Goal: Task Accomplishment & Management: Complete application form

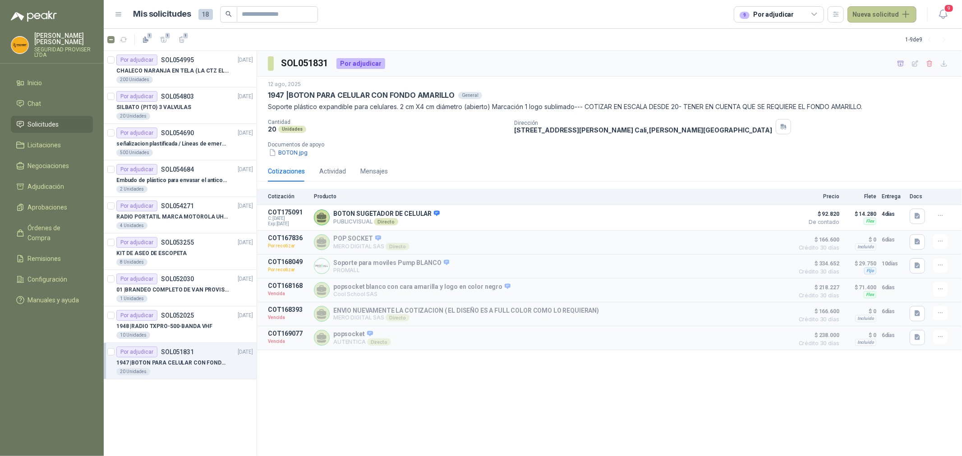
click at [884, 15] on button "Nueva solicitud" at bounding box center [881, 14] width 69 height 16
click at [908, 37] on link "Solicitud" at bounding box center [892, 36] width 77 height 16
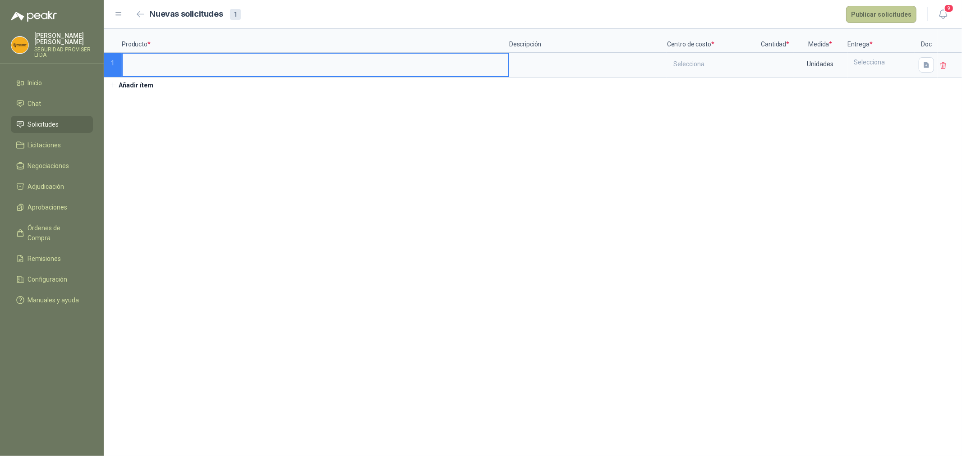
click at [895, 14] on button "Publicar solicitudes" at bounding box center [881, 14] width 70 height 17
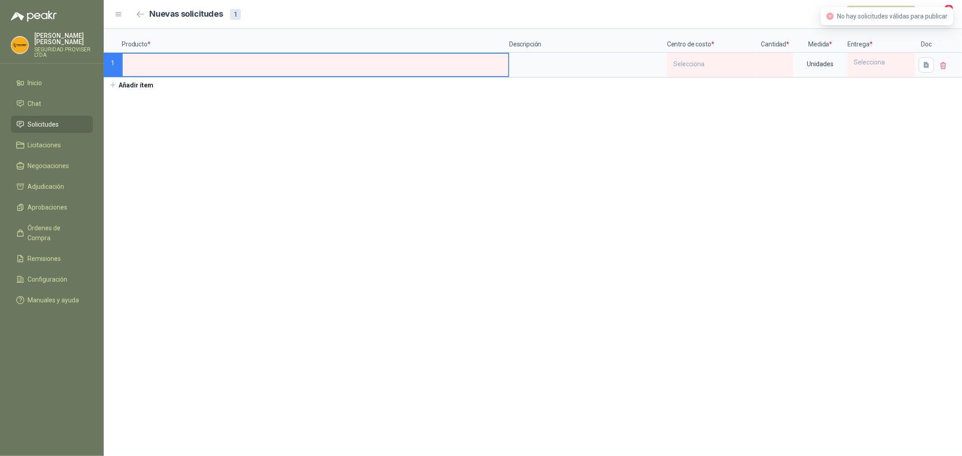
click at [943, 63] on icon at bounding box center [943, 66] width 8 height 8
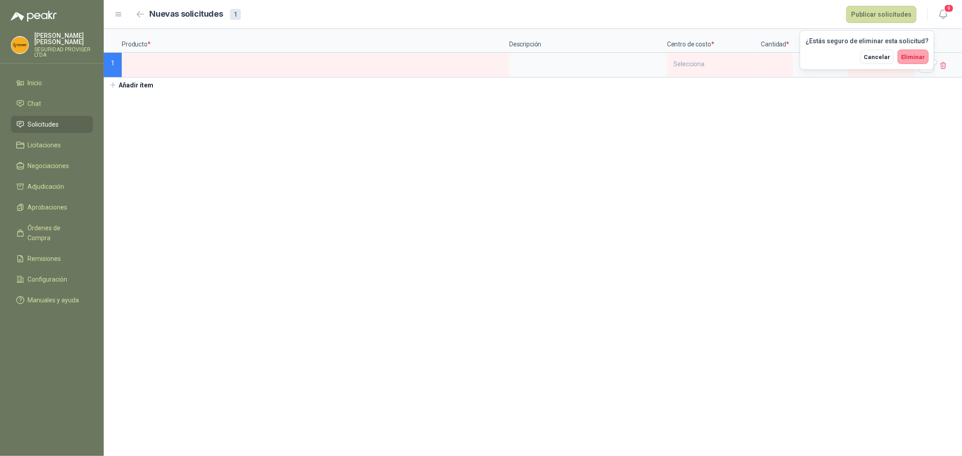
click at [886, 56] on span "Cancelar" at bounding box center [876, 57] width 27 height 7
click at [47, 105] on li "Chat" at bounding box center [51, 104] width 71 height 10
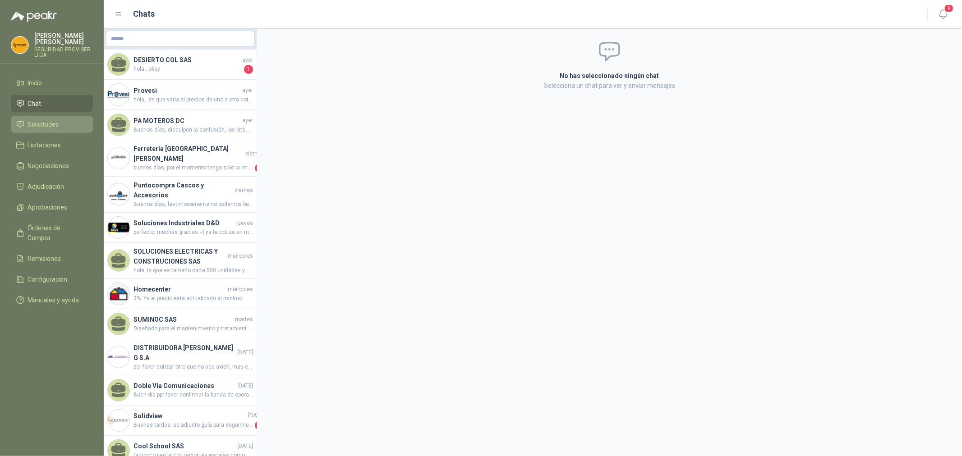
click at [47, 120] on span "Solicitudes" at bounding box center [43, 124] width 31 height 10
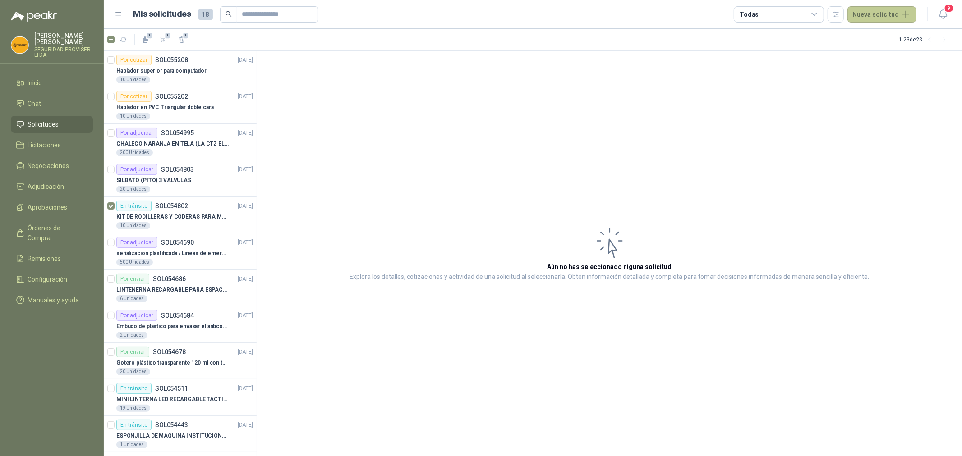
click at [903, 17] on button "Nueva solicitud" at bounding box center [881, 14] width 69 height 16
click at [903, 51] on link "Solicitud grupal" at bounding box center [892, 52] width 77 height 16
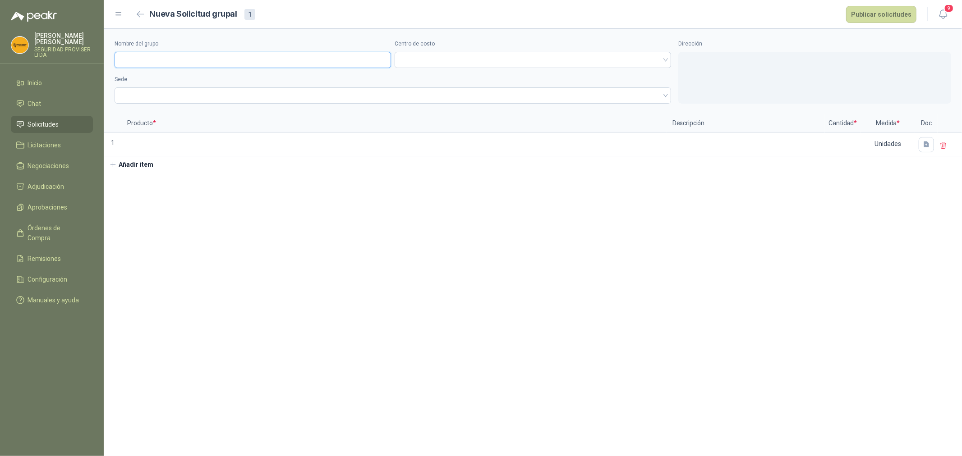
click at [247, 56] on input "Nombre del grupo" at bounding box center [253, 60] width 276 height 16
click at [435, 60] on span at bounding box center [533, 60] width 266 height 14
type input "**********"
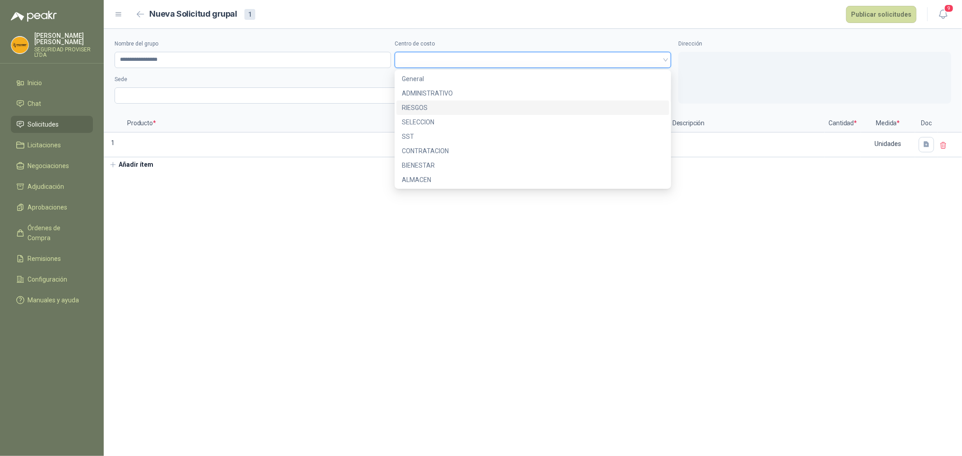
click at [435, 105] on div "RIESGOS" at bounding box center [533, 108] width 262 height 10
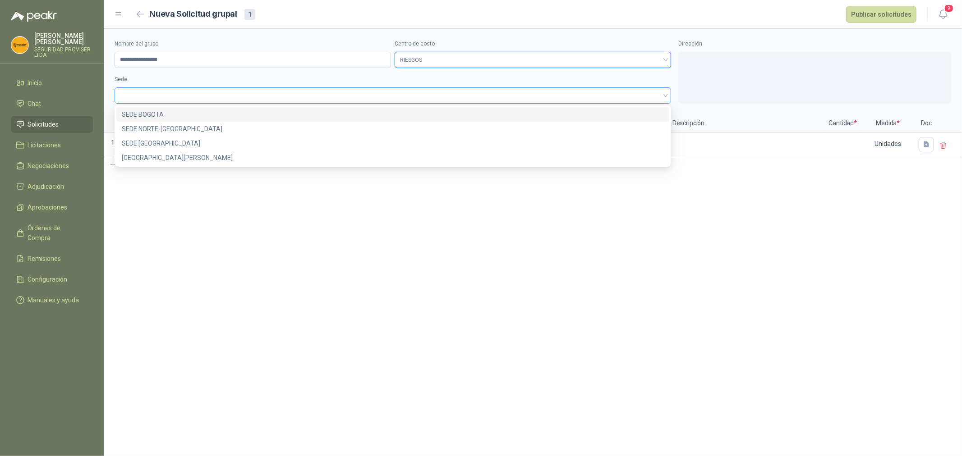
click at [143, 93] on span at bounding box center [392, 96] width 545 height 14
click at [160, 131] on div "SEDE NORTE-[GEOGRAPHIC_DATA]" at bounding box center [393, 129] width 542 height 10
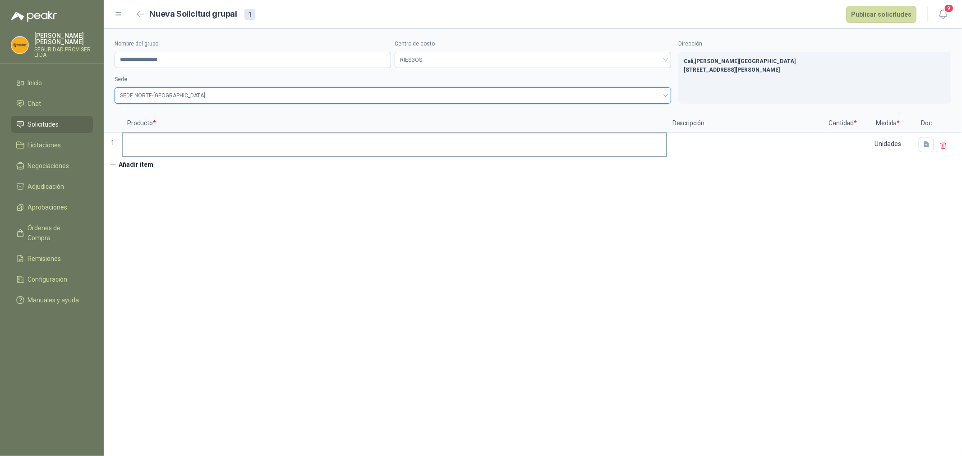
click at [481, 145] on input at bounding box center [394, 142] width 543 height 18
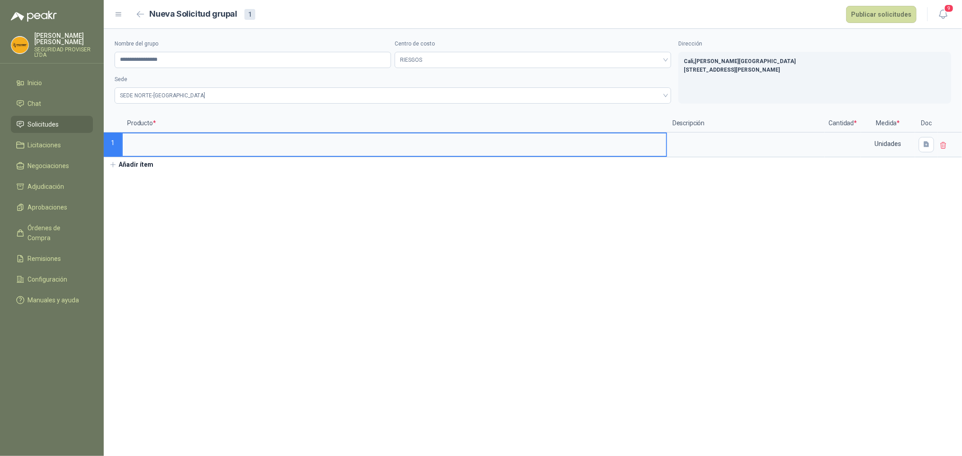
click at [296, 144] on input at bounding box center [394, 142] width 543 height 18
click at [170, 146] on input "*" at bounding box center [394, 142] width 543 height 18
type input "**********"
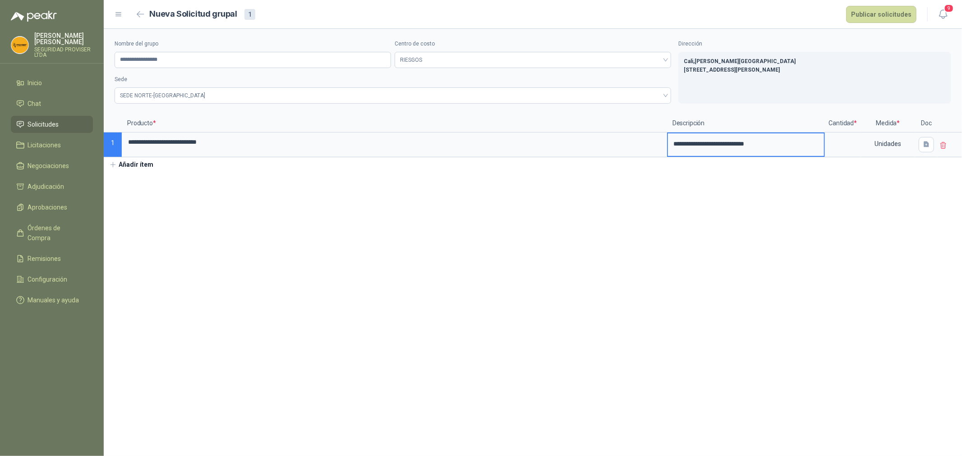
click at [715, 142] on textarea "**********" at bounding box center [746, 143] width 156 height 21
click at [848, 141] on input at bounding box center [842, 142] width 34 height 18
type input "*"
click at [683, 228] on section "**********" at bounding box center [533, 242] width 858 height 427
click at [924, 147] on icon "button" at bounding box center [925, 145] width 5 height 6
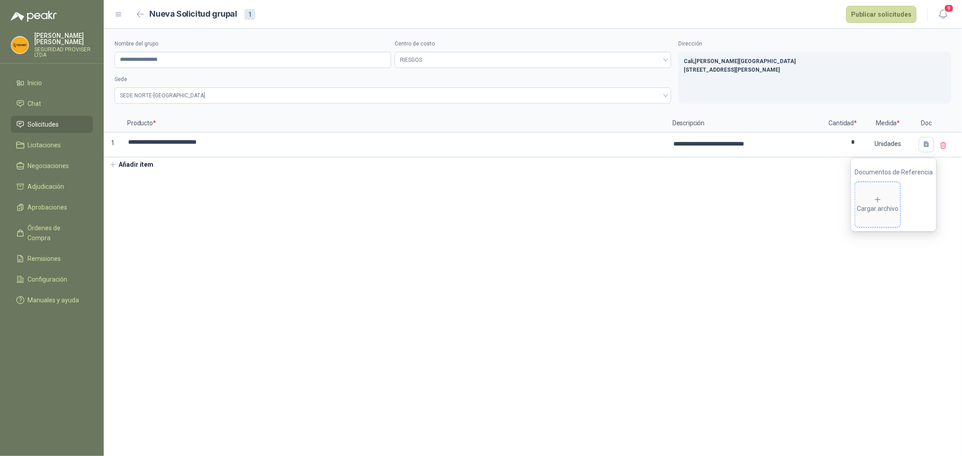
click at [893, 210] on div "Cargar archivo" at bounding box center [877, 205] width 41 height 18
click at [624, 236] on section "**********" at bounding box center [533, 242] width 858 height 427
click at [131, 167] on button "Añadir ítem" at bounding box center [131, 164] width 55 height 15
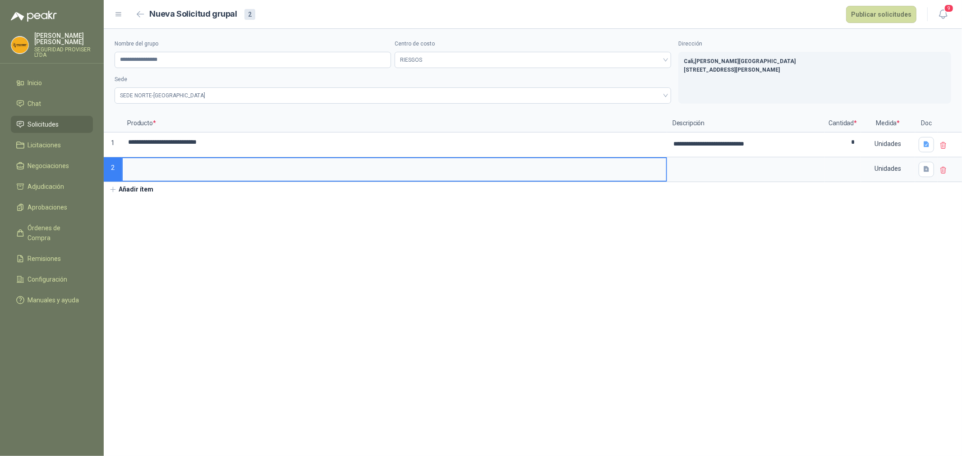
click at [206, 171] on input at bounding box center [394, 167] width 543 height 18
click at [262, 167] on input "**********" at bounding box center [394, 167] width 543 height 18
type input "**********"
click at [852, 173] on input at bounding box center [842, 167] width 34 height 18
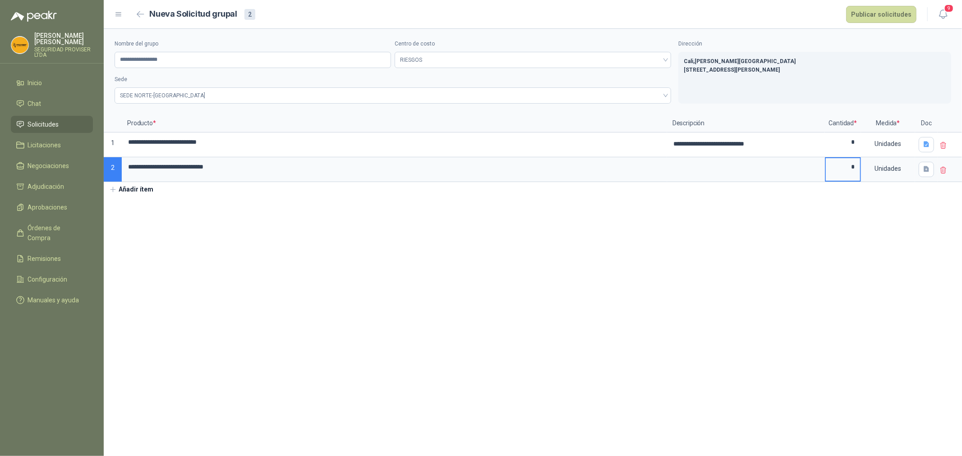
type input "*"
click at [124, 192] on button "Añadir ítem" at bounding box center [131, 189] width 55 height 15
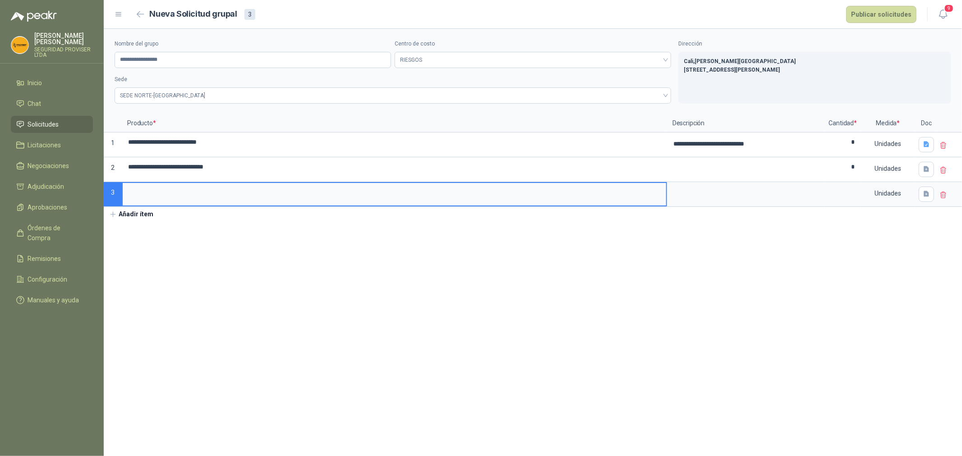
click at [190, 195] on input at bounding box center [394, 192] width 543 height 18
type input "**********"
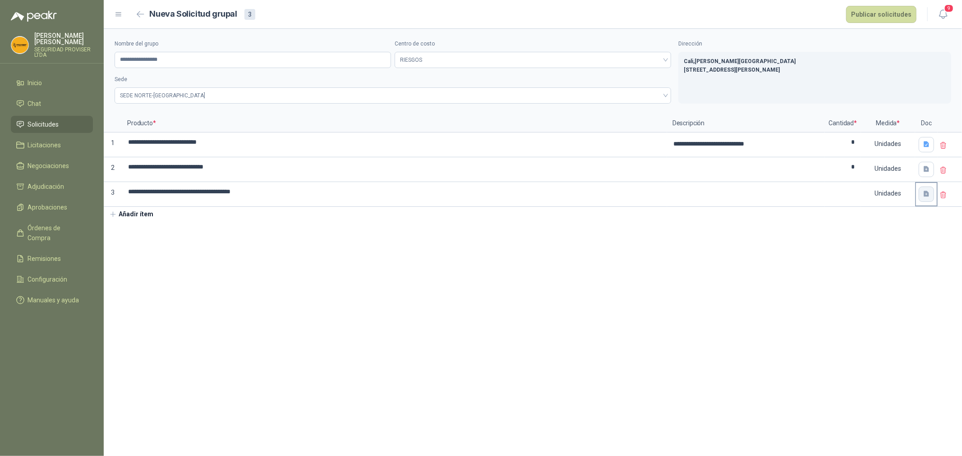
click at [923, 199] on button "button" at bounding box center [925, 194] width 15 height 15
click at [886, 268] on span "Cargar archivo" at bounding box center [877, 254] width 45 height 45
click at [847, 192] on input at bounding box center [842, 192] width 34 height 18
type input "*"
click at [882, 370] on section "**********" at bounding box center [533, 242] width 858 height 427
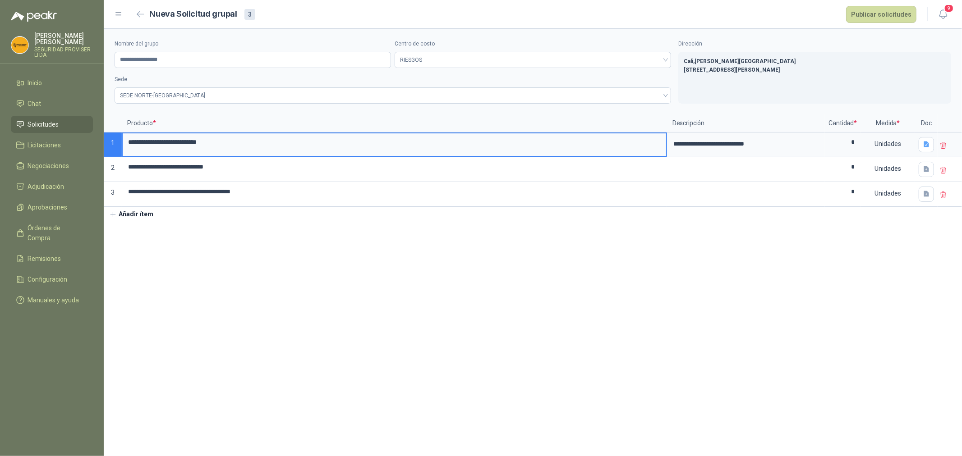
click at [163, 145] on input "**********" at bounding box center [394, 142] width 543 height 18
type input "**********"
click at [887, 16] on button "Publicar solicitudes" at bounding box center [881, 14] width 70 height 17
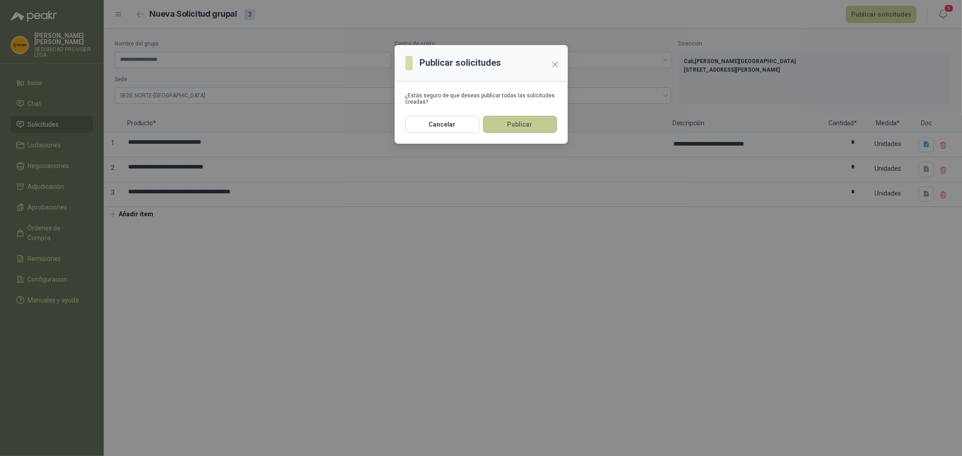
click at [512, 128] on button "Publicar" at bounding box center [520, 124] width 74 height 17
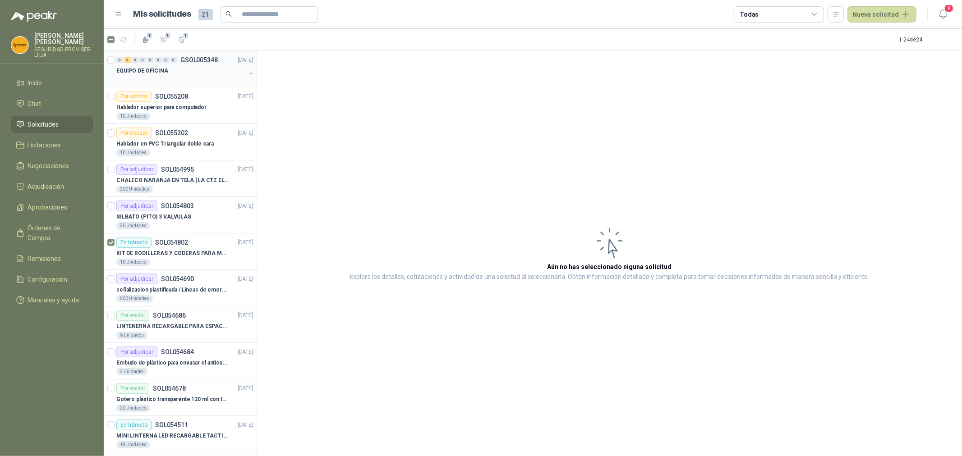
click at [184, 81] on div at bounding box center [180, 79] width 129 height 7
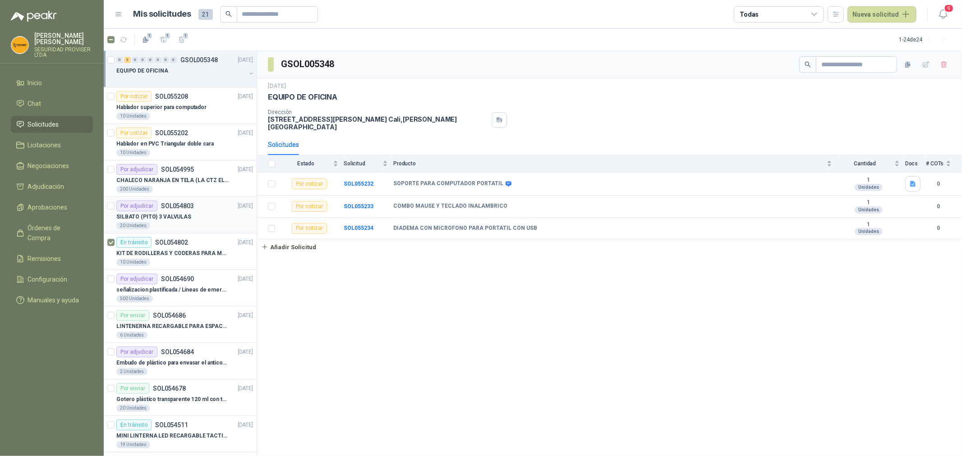
click at [194, 213] on div "SILBATO (PITO) 3 VALVULAS" at bounding box center [184, 216] width 137 height 11
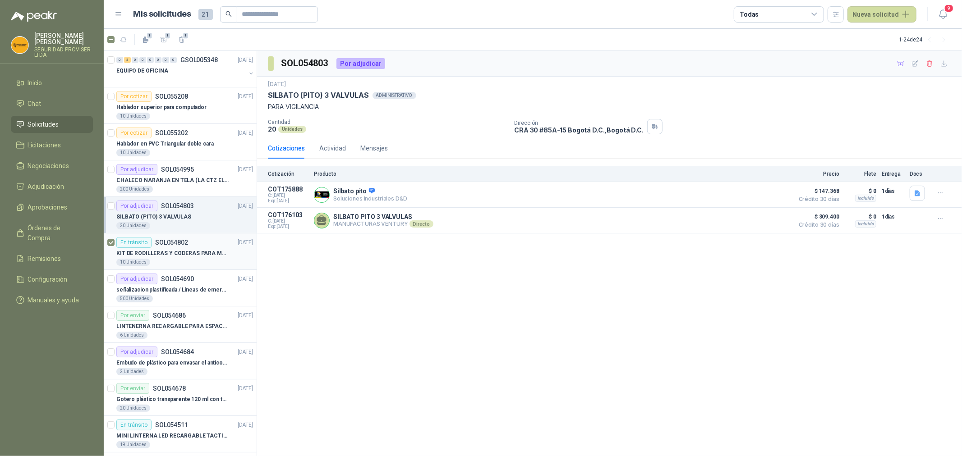
click at [201, 246] on div "En tránsito SOL054802 [DATE]" at bounding box center [184, 242] width 137 height 11
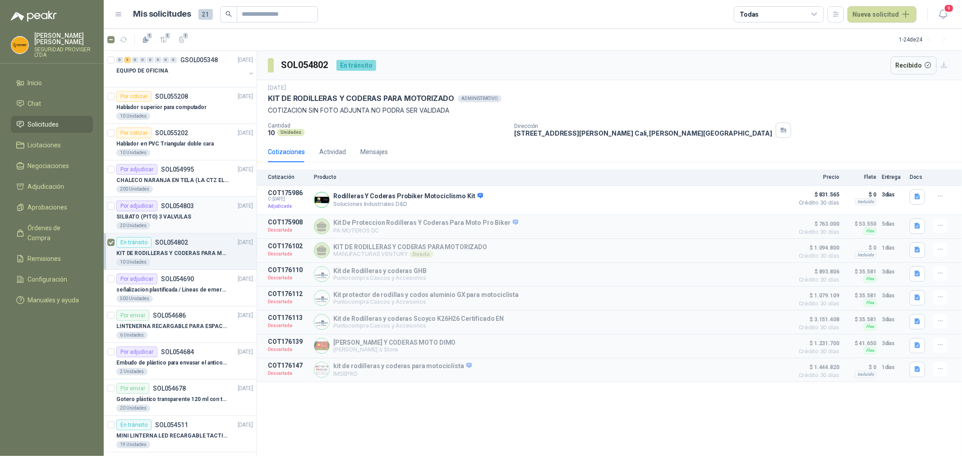
click at [185, 208] on p "SOL054803" at bounding box center [177, 206] width 33 height 6
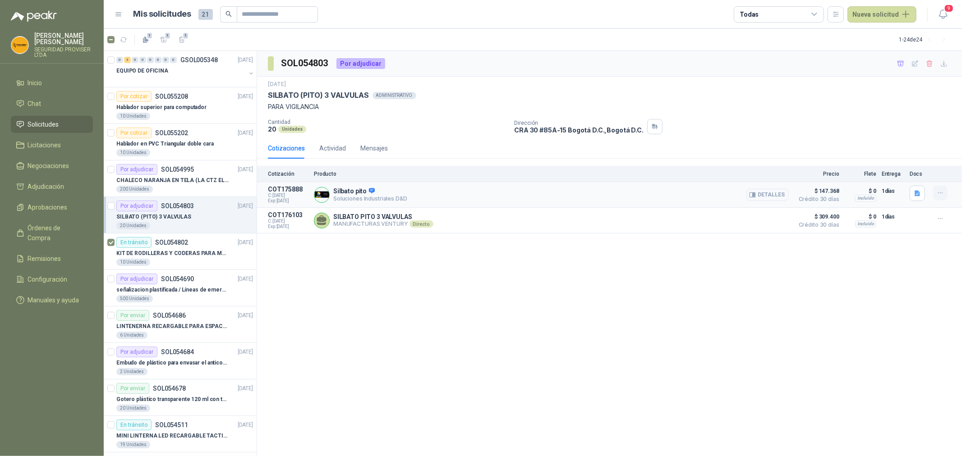
click at [941, 193] on icon "button" at bounding box center [940, 193] width 4 height 0
click at [901, 154] on button "Añadir" at bounding box center [922, 157] width 72 height 14
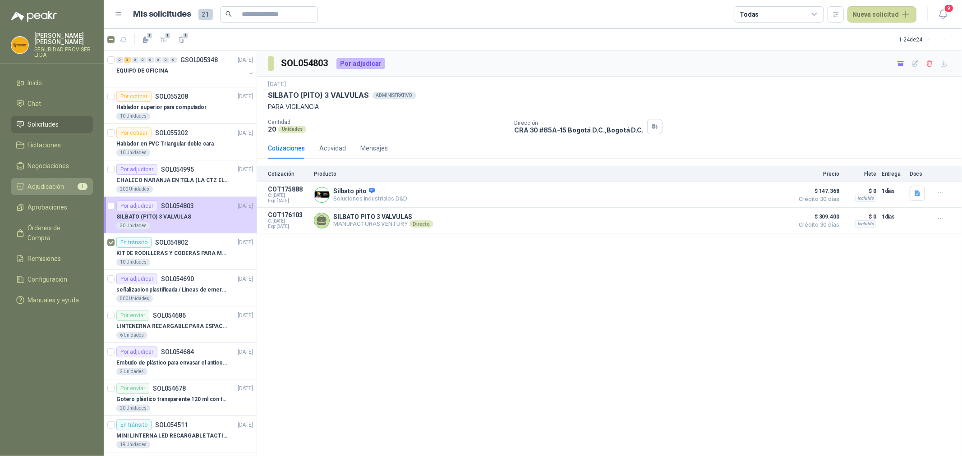
click at [54, 184] on span "Adjudicación" at bounding box center [46, 187] width 37 height 10
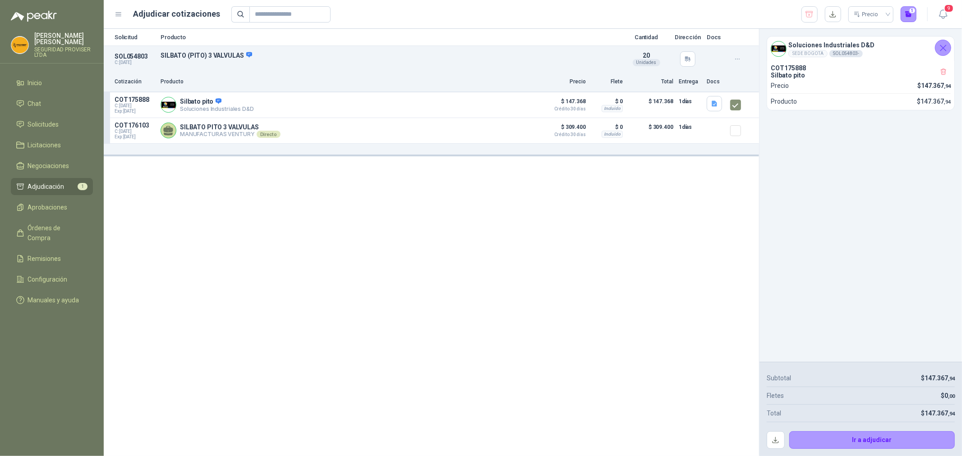
click at [733, 60] on icon "button" at bounding box center [737, 59] width 8 height 8
click at [561, 259] on div "Solicitud Producto Cantidad Dirección Docs SOL054803 C: [DATE] SILBATO (PITO) 3…" at bounding box center [431, 242] width 655 height 427
click at [857, 438] on button "Ir a adjudicar" at bounding box center [872, 440] width 166 height 18
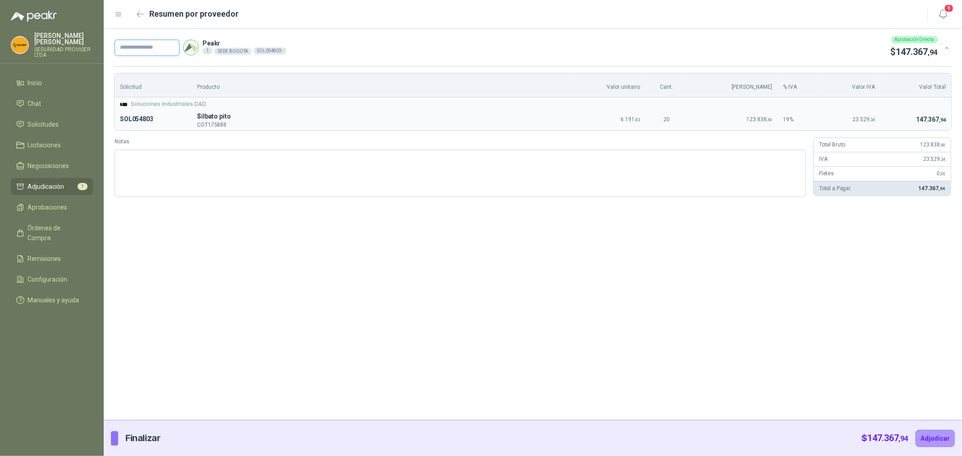
click at [165, 46] on input "text" at bounding box center [147, 48] width 65 height 16
type input "***"
click at [941, 444] on button "Adjudicar" at bounding box center [934, 438] width 39 height 17
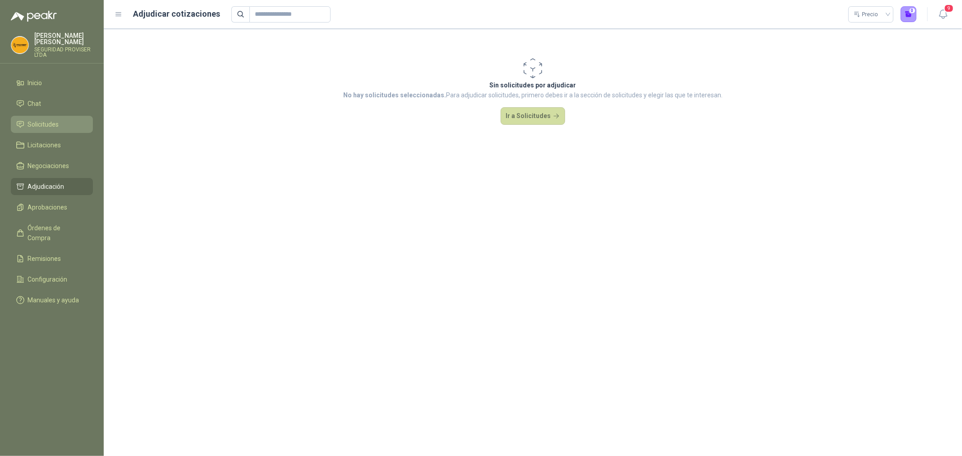
click at [52, 128] on span "Solicitudes" at bounding box center [43, 124] width 31 height 10
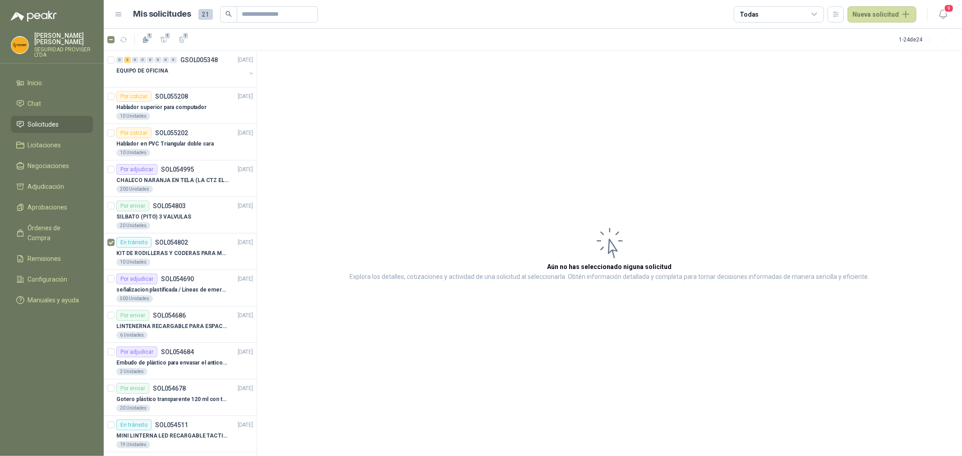
click at [816, 14] on icon at bounding box center [813, 14] width 5 height 2
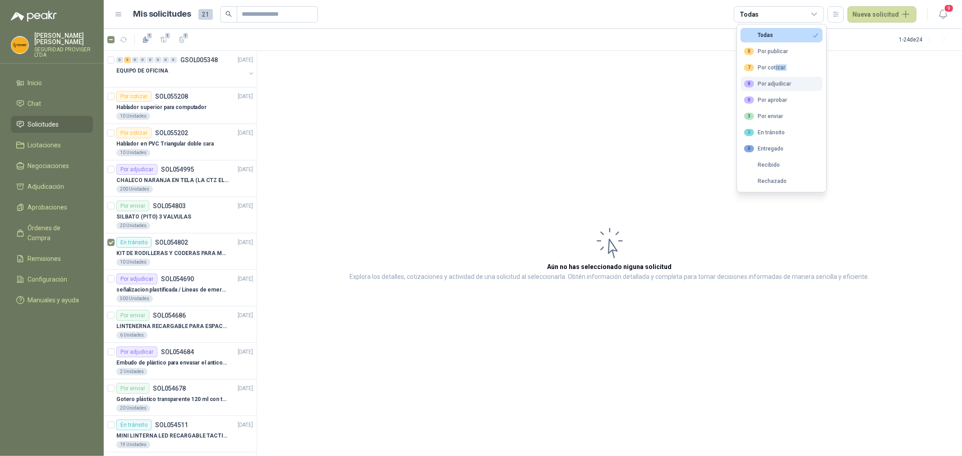
drag, startPoint x: 774, startPoint y: 69, endPoint x: 785, endPoint y: 87, distance: 21.2
click at [785, 87] on ul "Todas 0 Por publicar 7 Por cotizar 8 Por adjudicar 0 Por aprobar 3 Por enviar 3…" at bounding box center [781, 108] width 89 height 168
click at [784, 87] on div "8 Por adjudicar" at bounding box center [767, 83] width 47 height 7
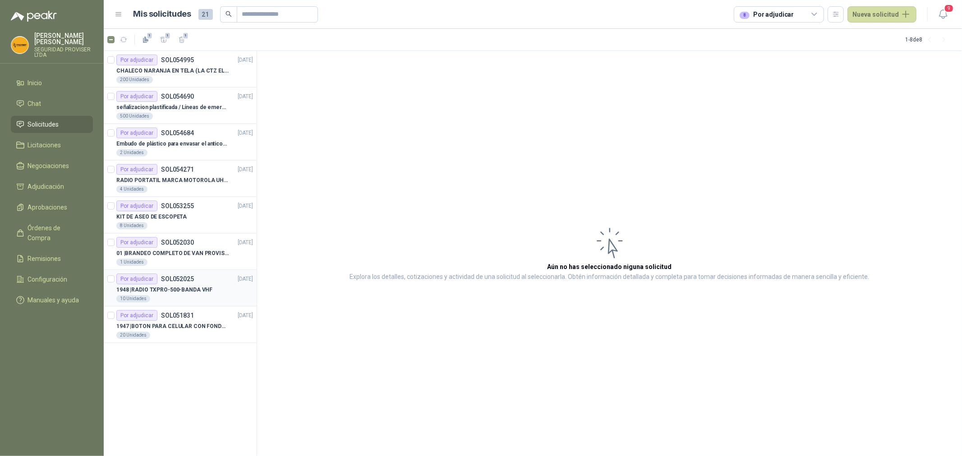
click at [246, 284] on div "Por adjudicar SOL052025 [DATE]" at bounding box center [184, 279] width 137 height 11
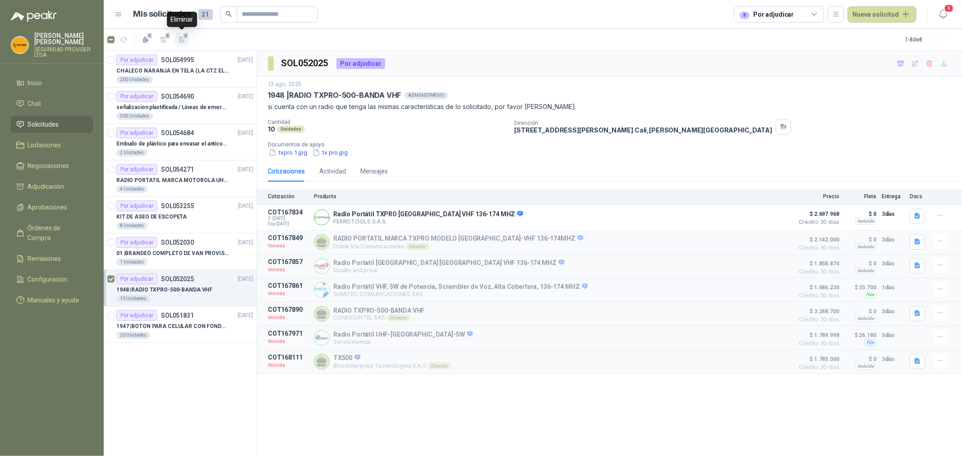
click at [183, 38] on span "2" at bounding box center [186, 35] width 6 height 7
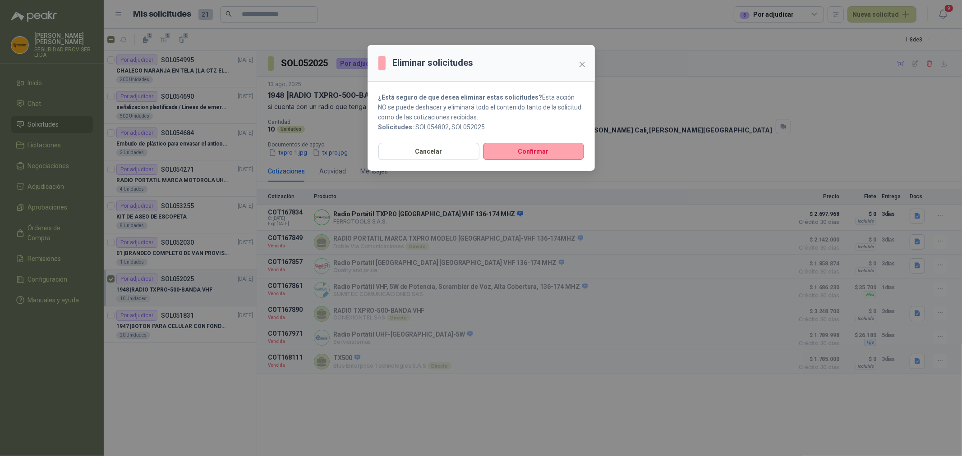
click at [530, 136] on section "¿Está seguro de que desea eliminar estas solicitudes? Esta acción NO se puede d…" at bounding box center [480, 112] width 227 height 61
click at [532, 157] on button "Confirmar" at bounding box center [533, 151] width 101 height 17
click at [524, 149] on button "Confirmar" at bounding box center [533, 151] width 101 height 17
click at [582, 64] on icon "close" at bounding box center [581, 64] width 5 height 5
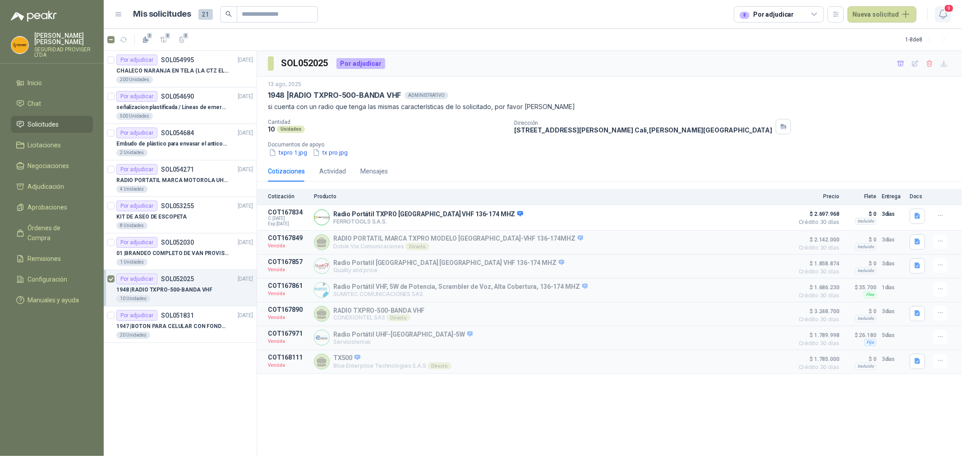
click at [940, 9] on icon "button" at bounding box center [942, 14] width 11 height 11
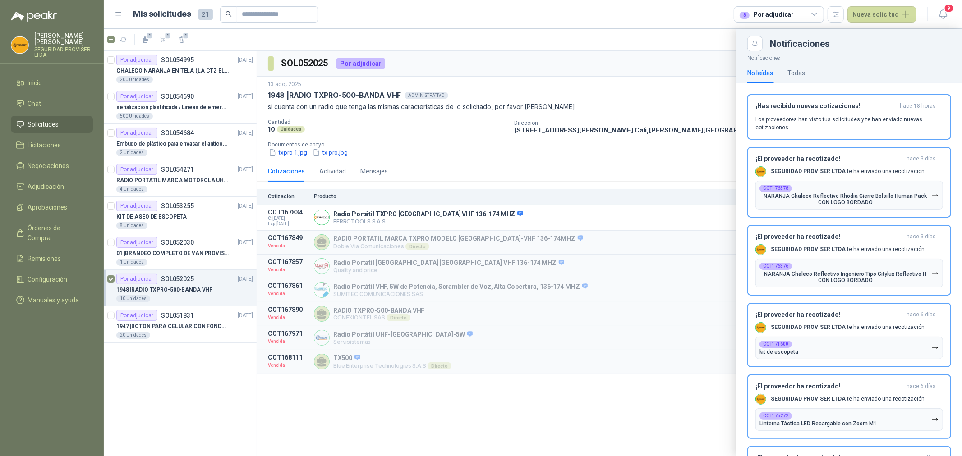
click at [653, 48] on div at bounding box center [533, 242] width 858 height 427
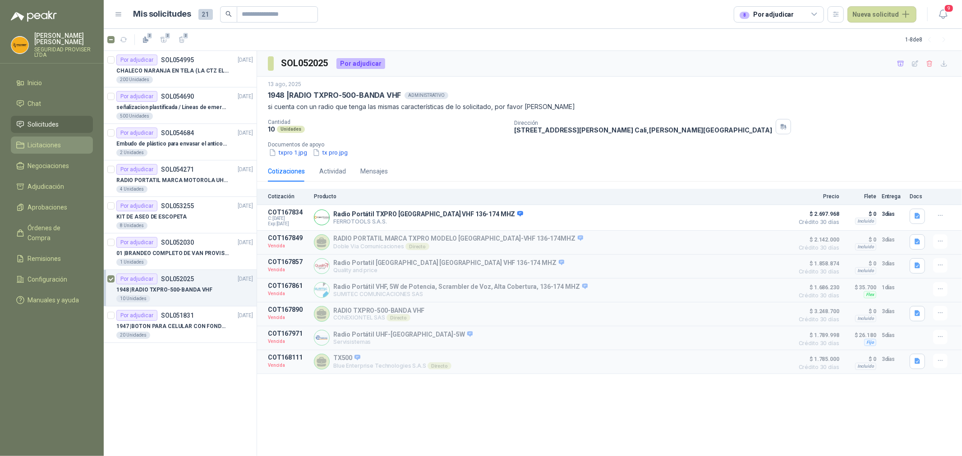
click at [52, 146] on span "Licitaciones" at bounding box center [44, 145] width 33 height 10
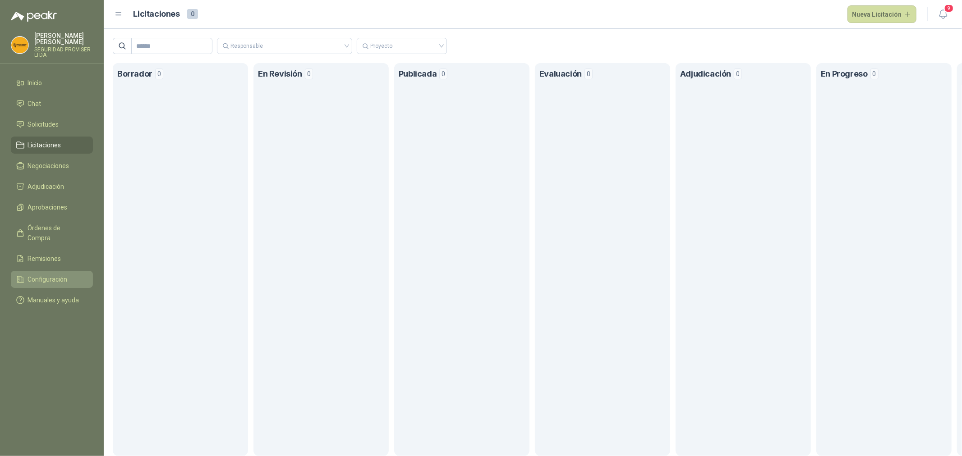
click at [68, 275] on li "Configuración" at bounding box center [51, 280] width 71 height 10
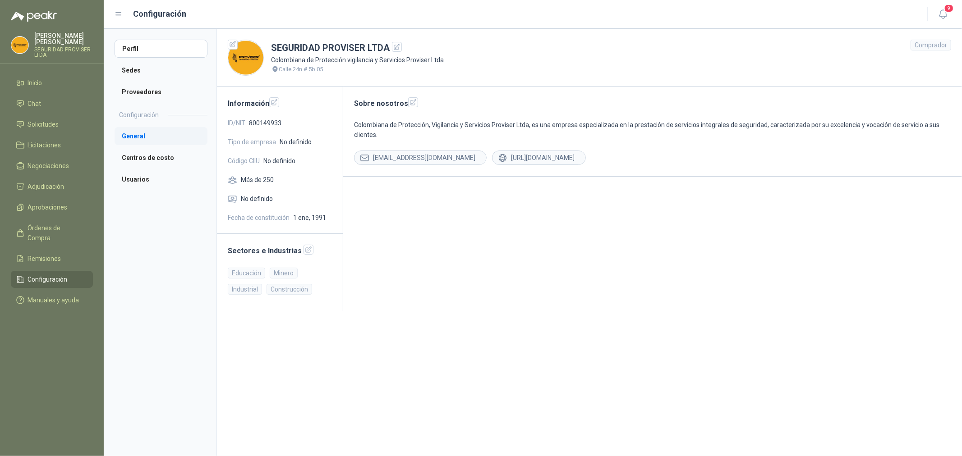
click at [151, 140] on li "General" at bounding box center [161, 136] width 93 height 18
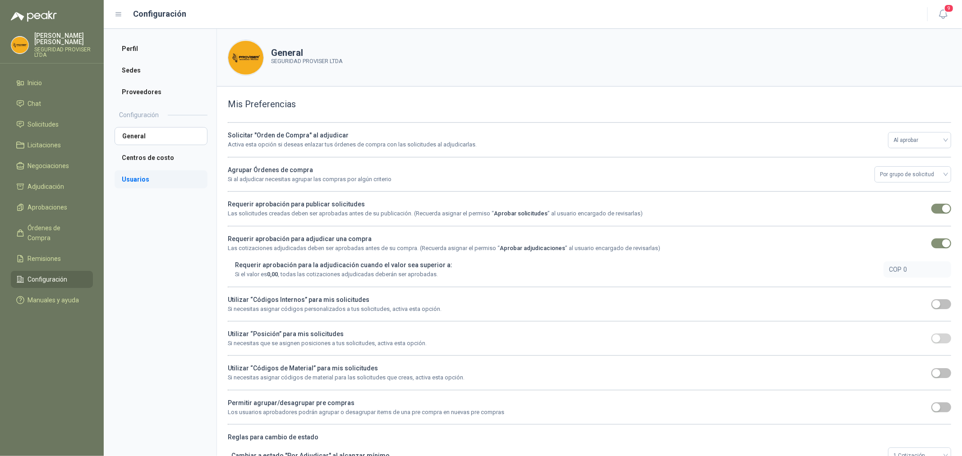
click at [153, 177] on li "Usuarios" at bounding box center [161, 179] width 93 height 18
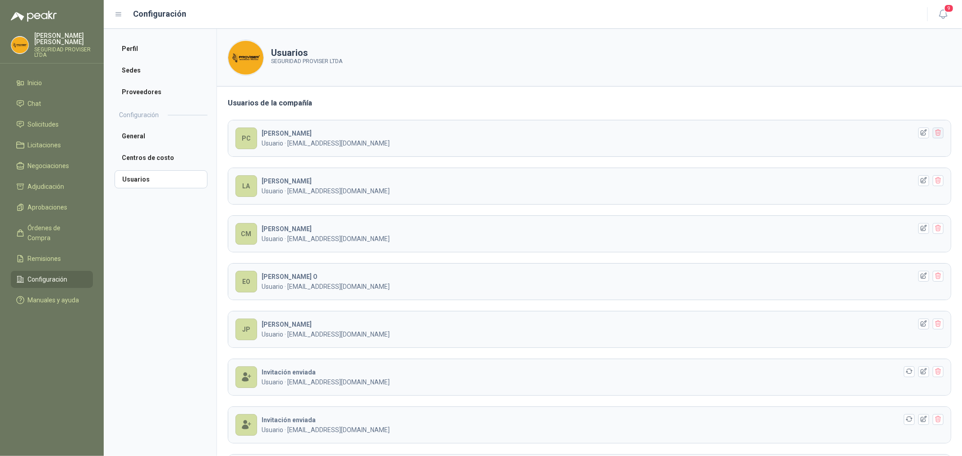
click at [934, 132] on icon "button" at bounding box center [938, 133] width 8 height 8
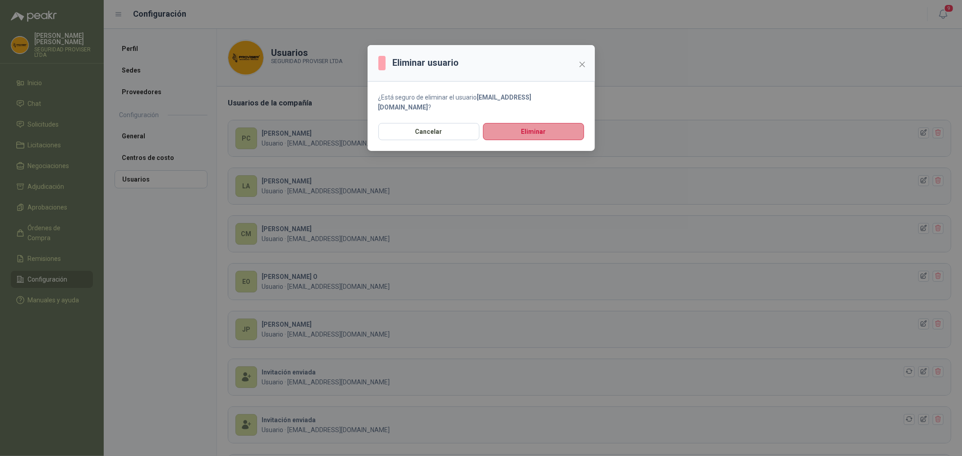
click at [526, 123] on button "Eliminar" at bounding box center [533, 131] width 101 height 17
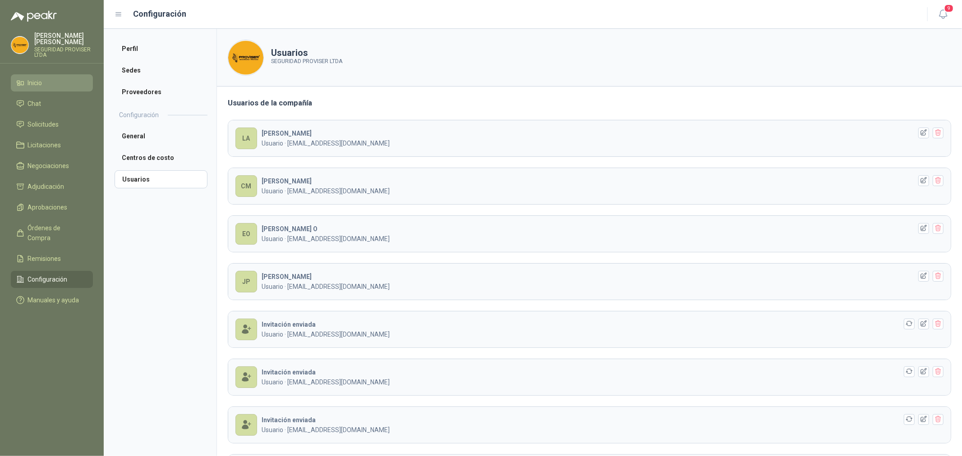
click at [43, 78] on li "Inicio" at bounding box center [51, 83] width 71 height 10
